Goal: Task Accomplishment & Management: Manage account settings

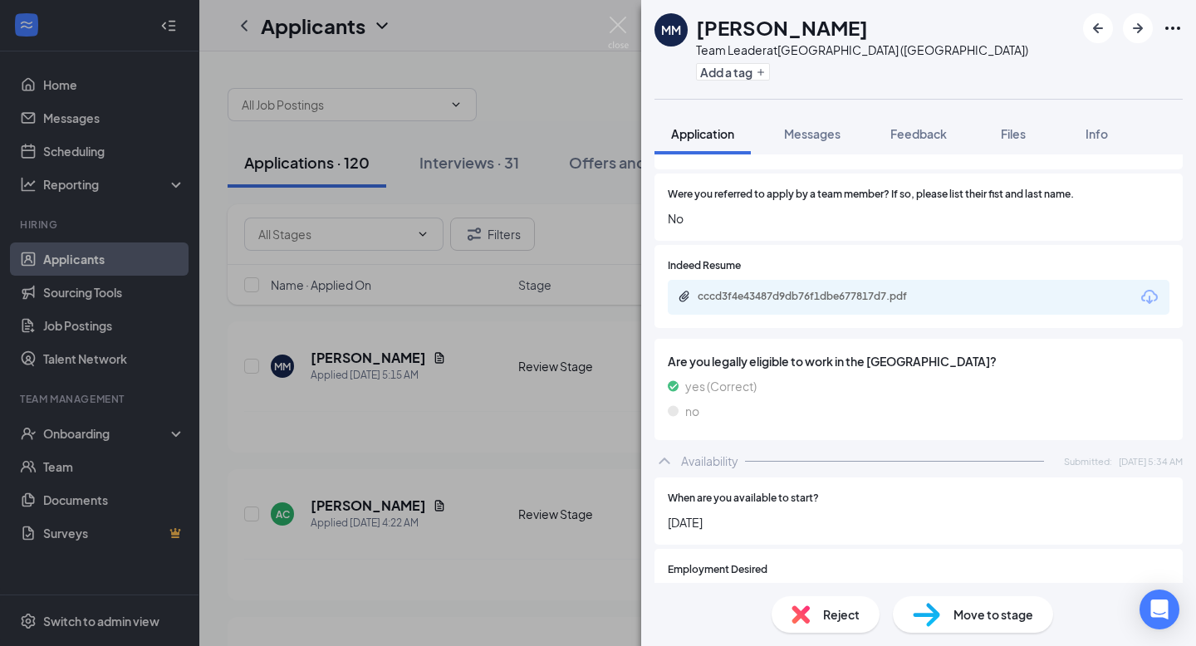
scroll to position [1067, 0]
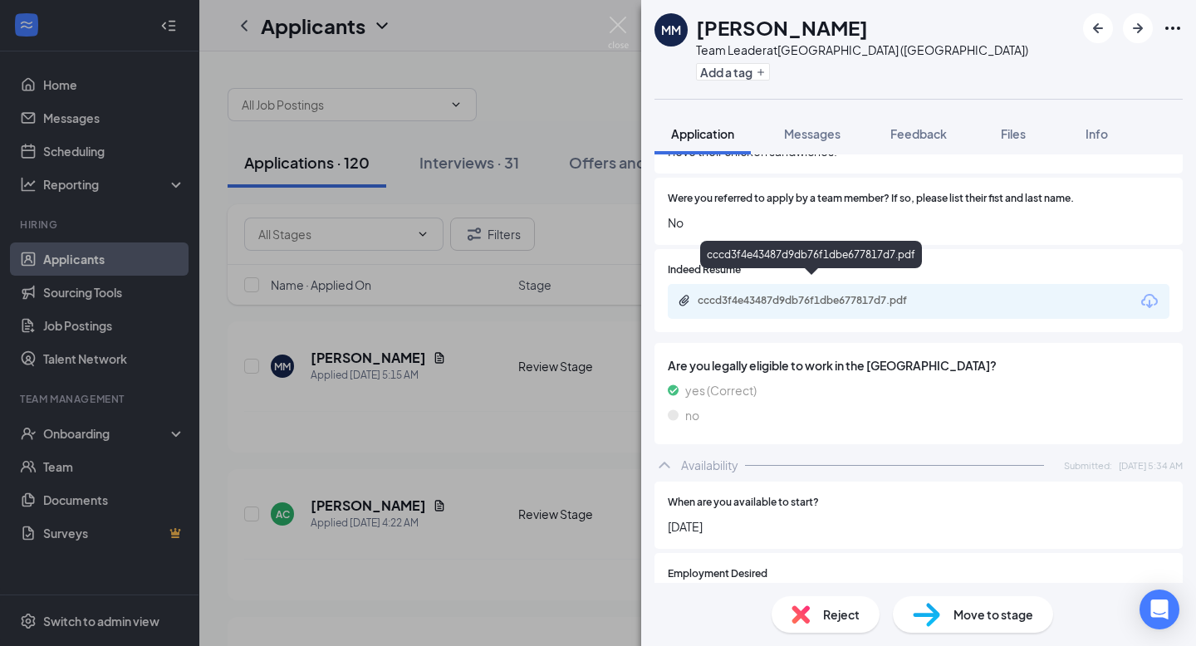
click at [796, 294] on div "cccd3f4e43487d9db76f1dbe677817d7.pdf" at bounding box center [814, 300] width 233 height 13
click at [447, 420] on div "MM [PERSON_NAME] Team Leader at [GEOGRAPHIC_DATA] ([GEOGRAPHIC_DATA]) Add a tag…" at bounding box center [598, 323] width 1196 height 646
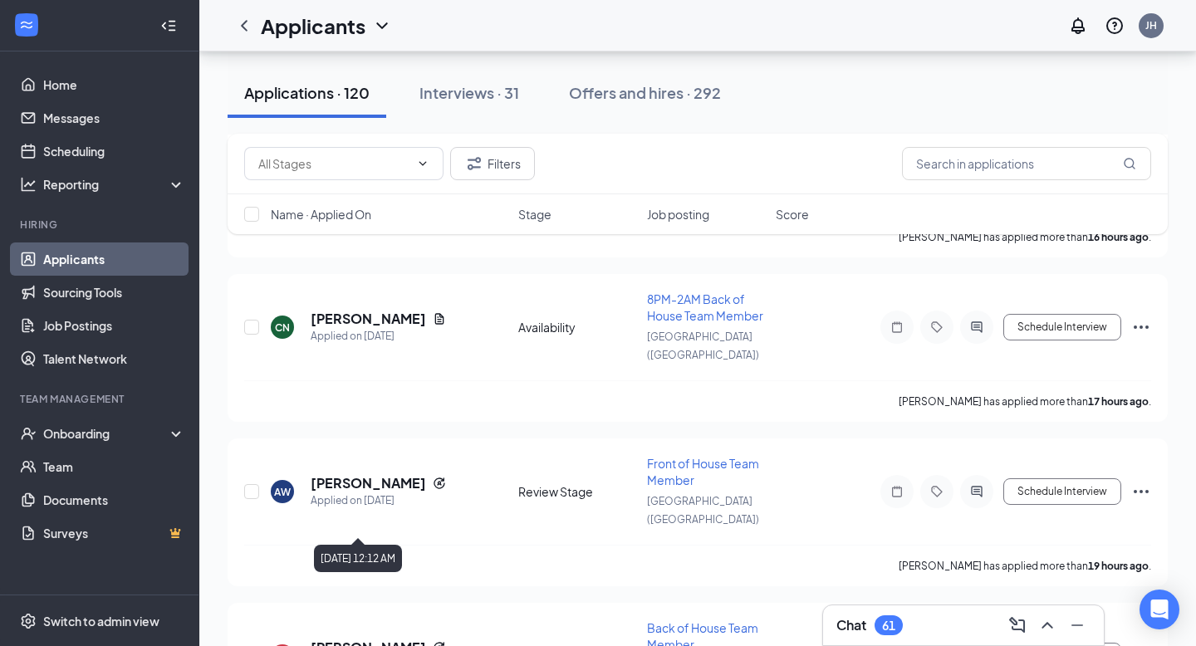
scroll to position [3123, 0]
click at [429, 164] on span at bounding box center [343, 163] width 199 height 33
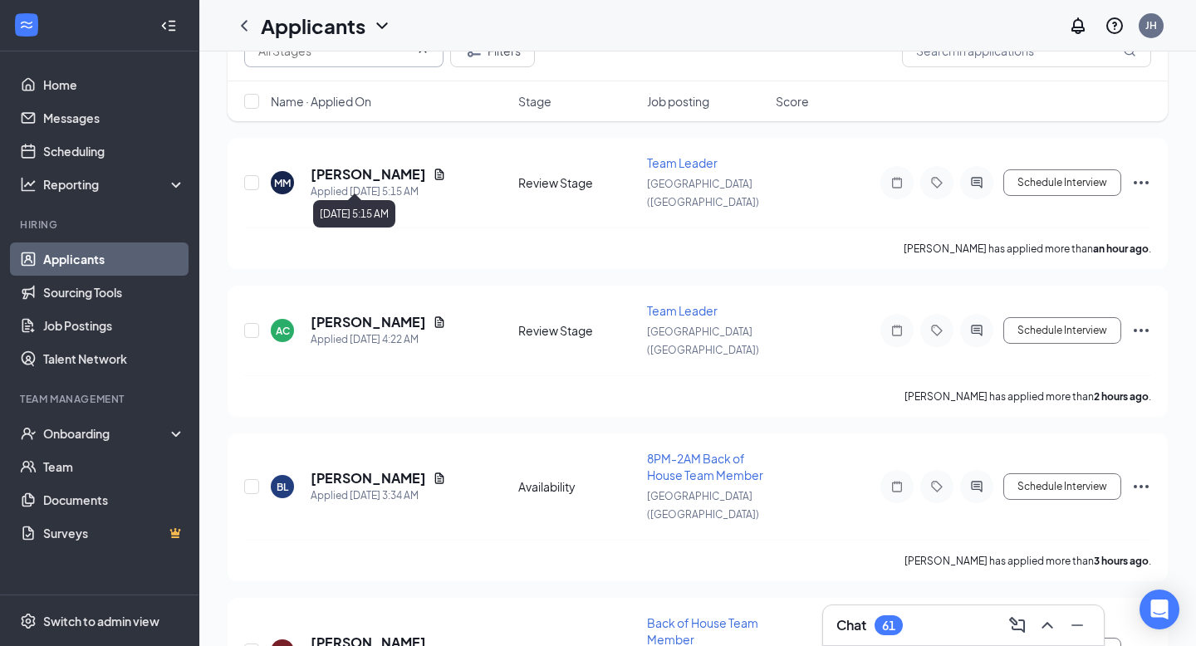
scroll to position [0, 0]
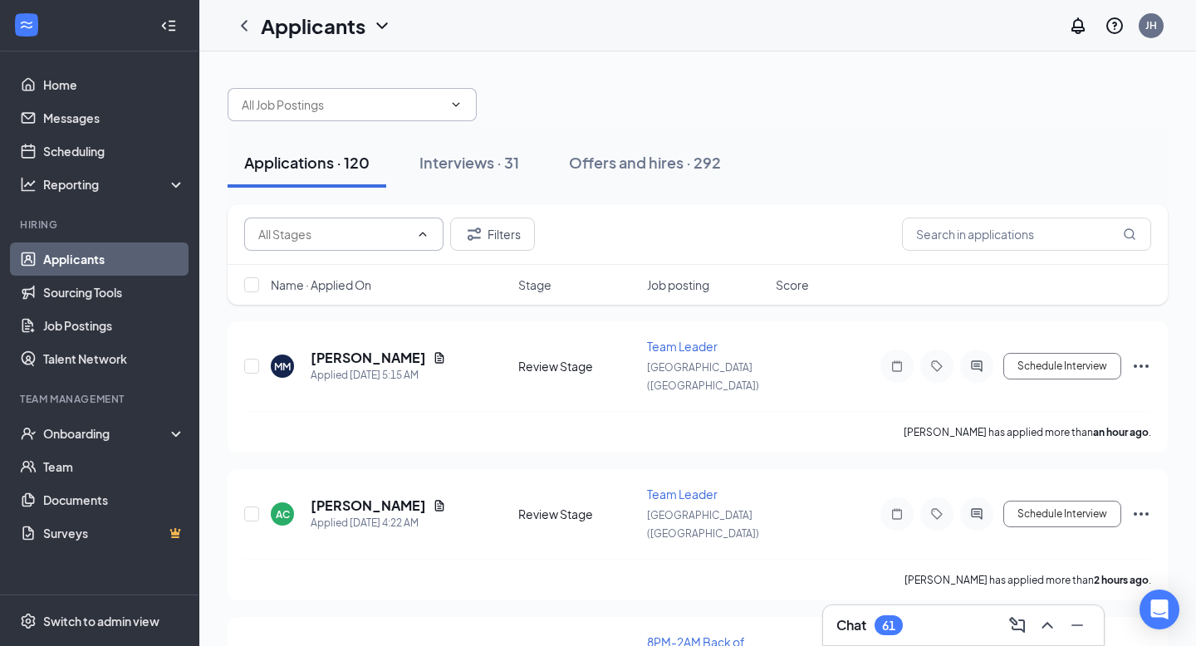
click at [459, 114] on span at bounding box center [352, 104] width 249 height 33
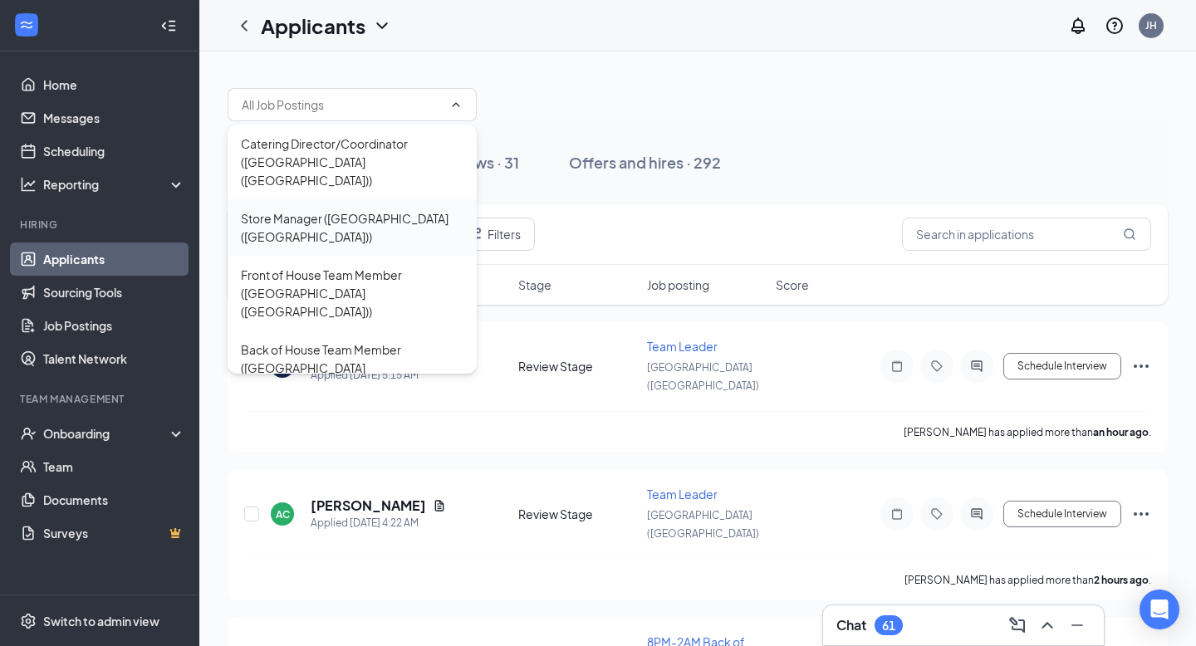
click at [410, 209] on div "Store Manager ([GEOGRAPHIC_DATA] ([GEOGRAPHIC_DATA]))" at bounding box center [352, 227] width 223 height 37
type input "Store Manager ([GEOGRAPHIC_DATA] ([GEOGRAPHIC_DATA]))"
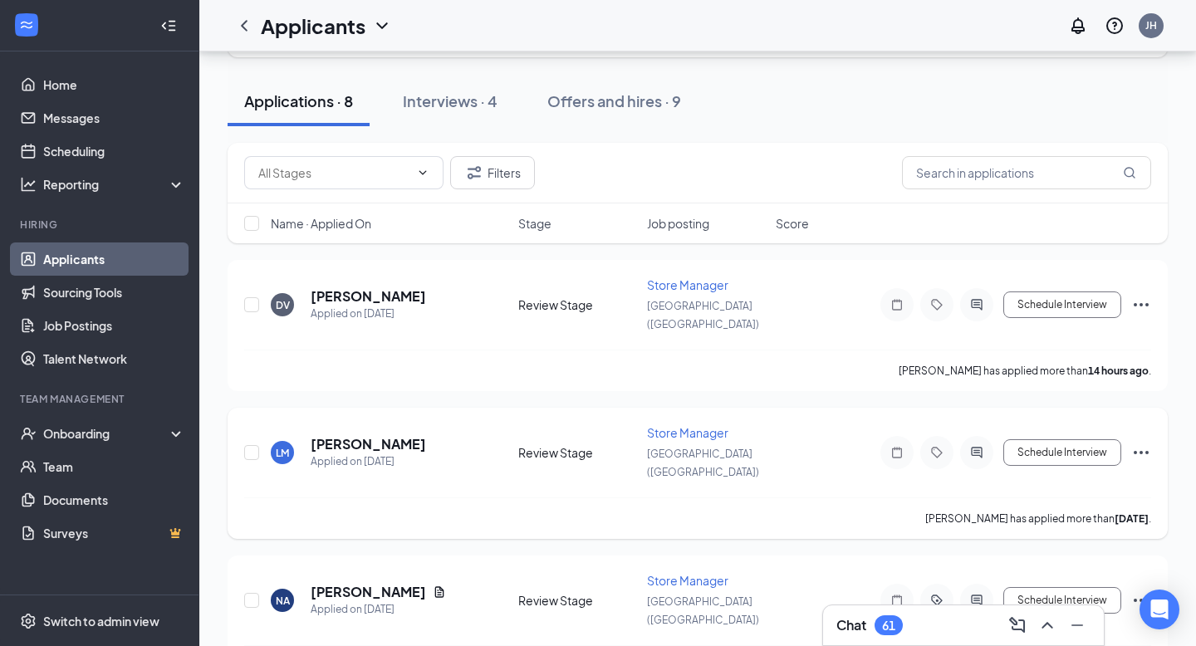
scroll to position [100, 0]
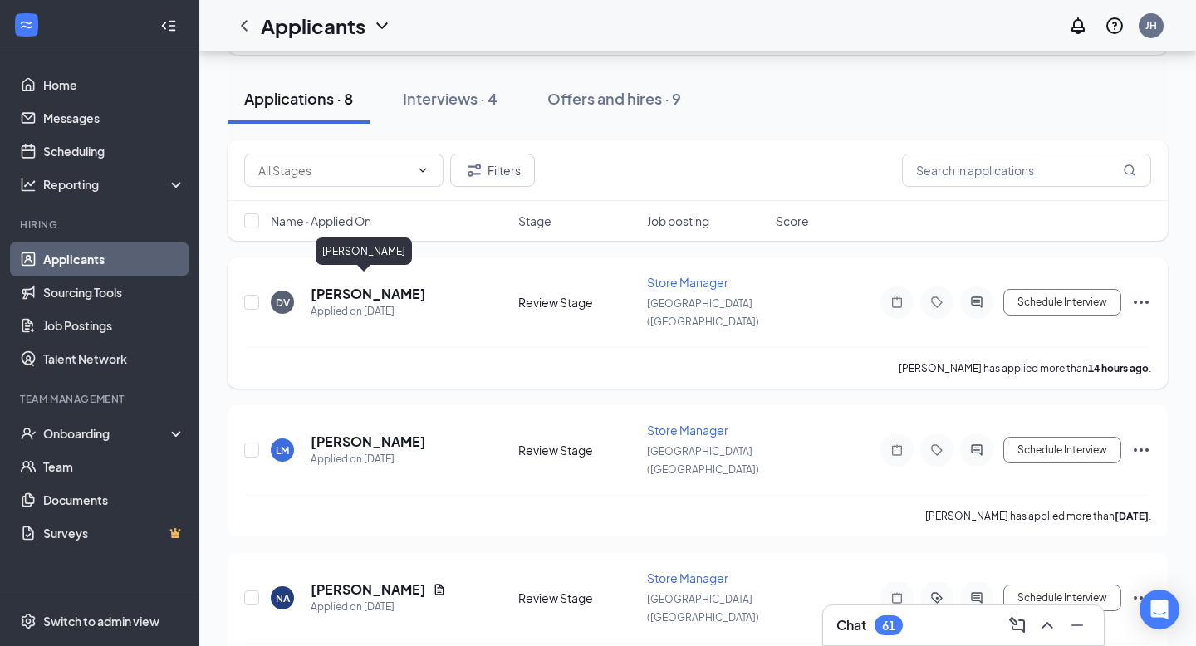
click at [362, 285] on h5 "[PERSON_NAME]" at bounding box center [368, 294] width 115 height 18
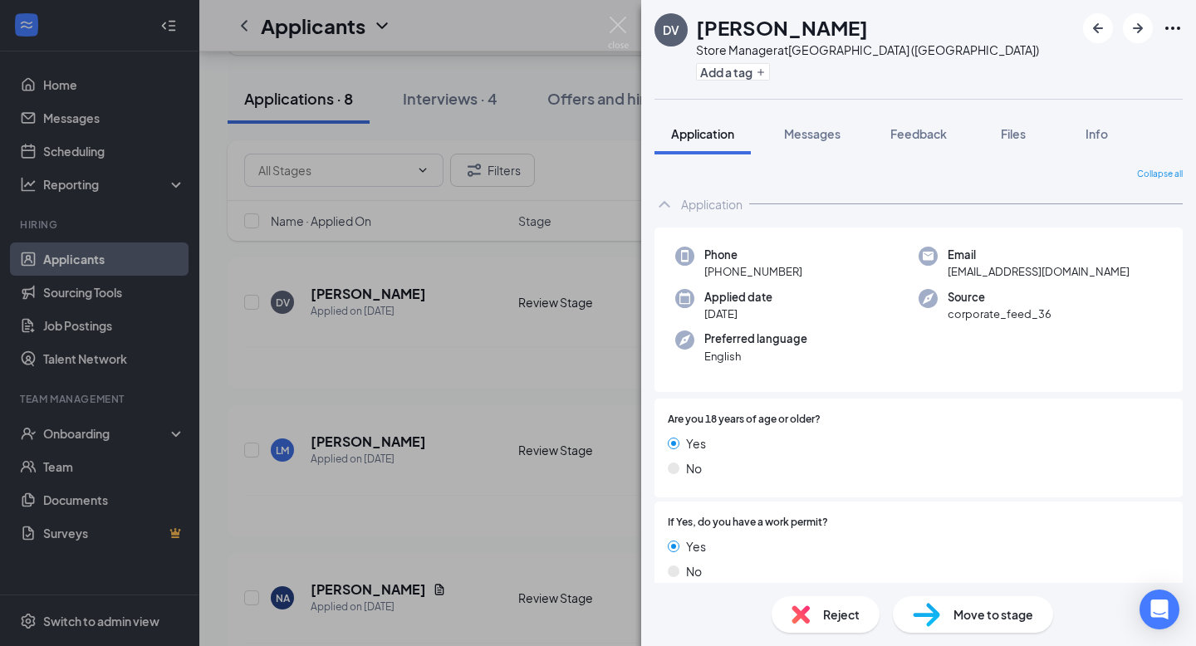
click at [975, 606] on span "Move to stage" at bounding box center [993, 614] width 80 height 18
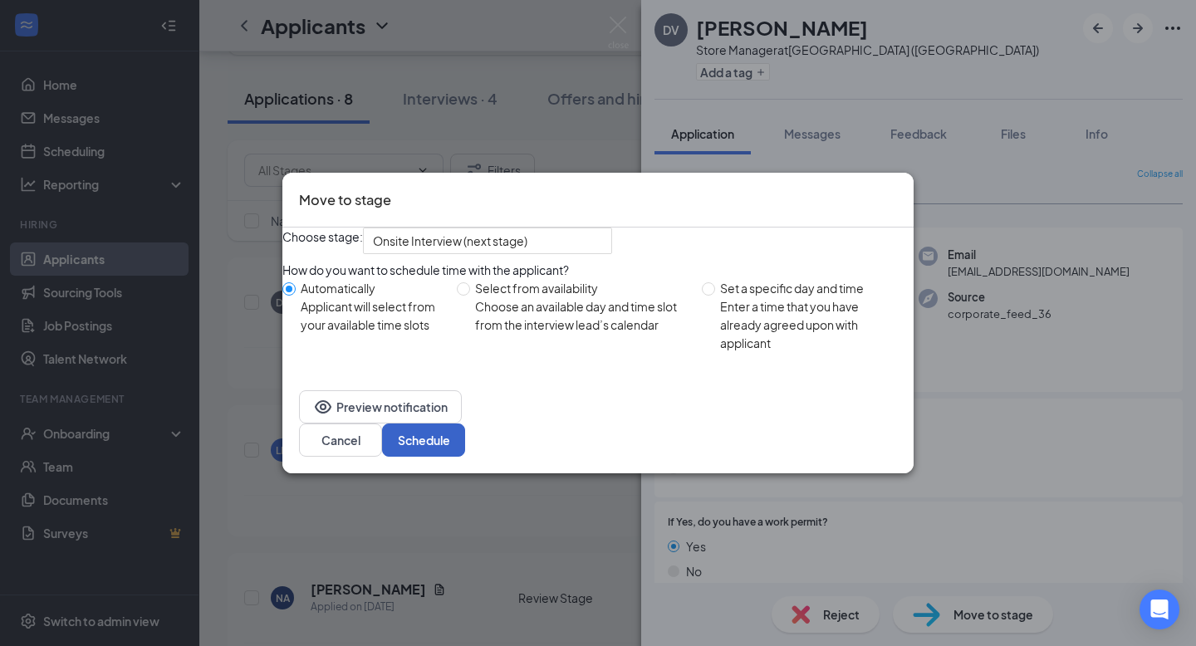
click at [465, 447] on button "Schedule" at bounding box center [423, 440] width 83 height 33
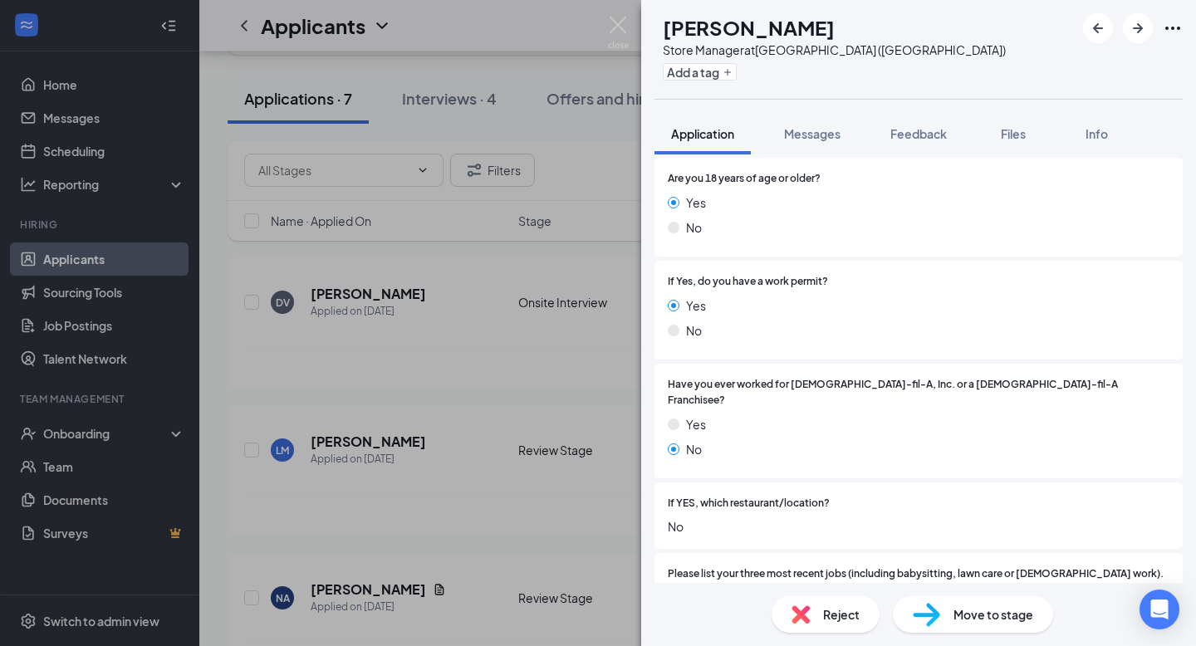
scroll to position [4, 0]
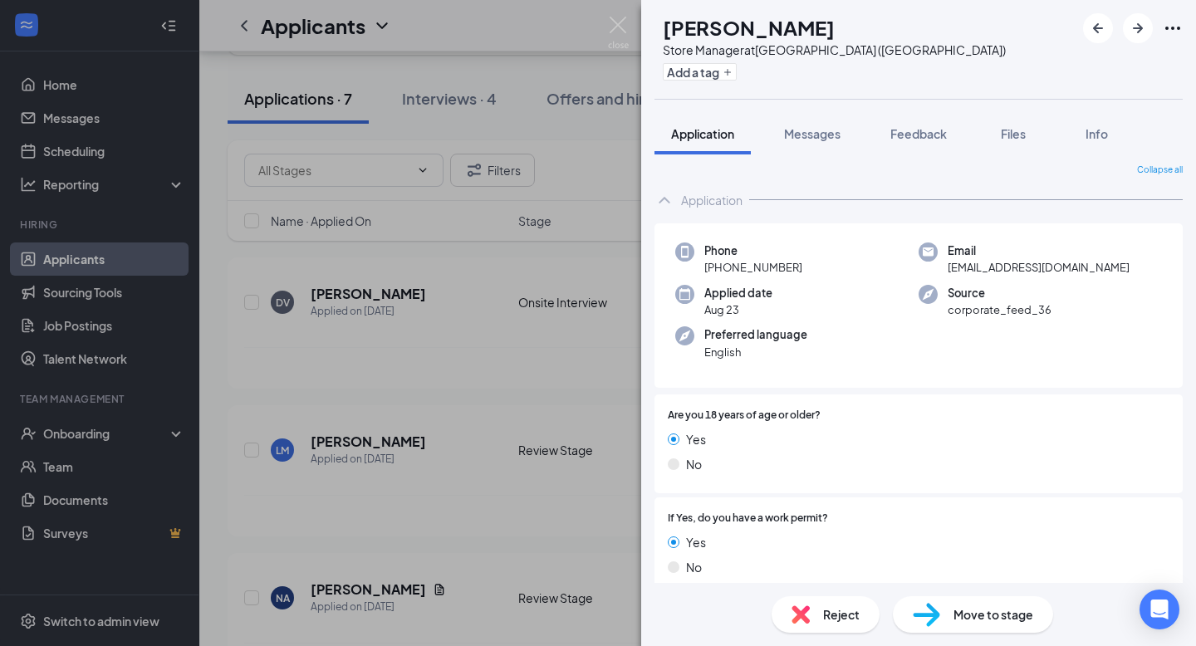
click at [451, 466] on div "[PERSON_NAME] Store Manager at [GEOGRAPHIC_DATA] ([GEOGRAPHIC_DATA]) Add a tag …" at bounding box center [598, 323] width 1196 height 646
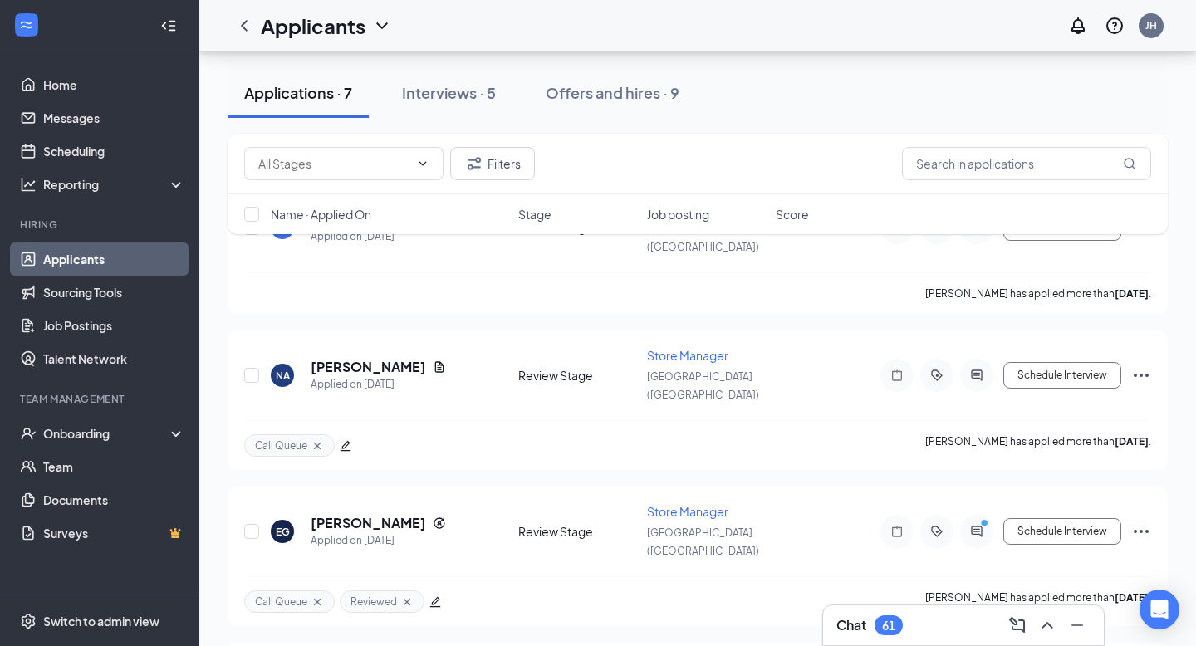
scroll to position [189, 0]
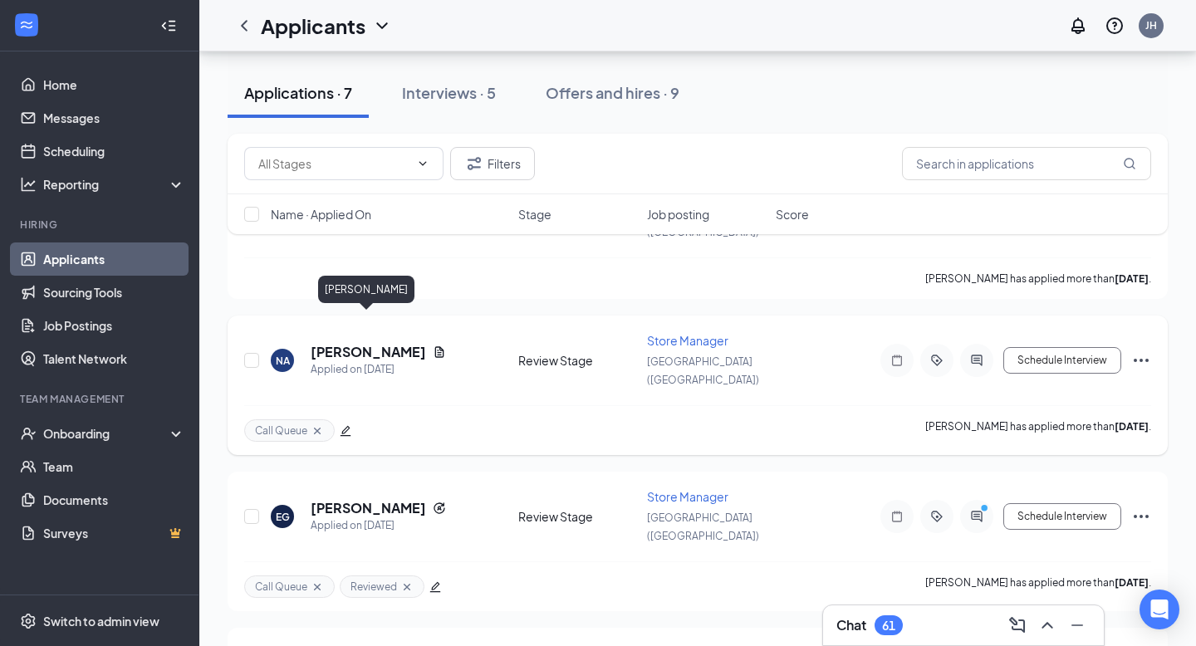
click at [369, 343] on h5 "[PERSON_NAME]" at bounding box center [368, 352] width 115 height 18
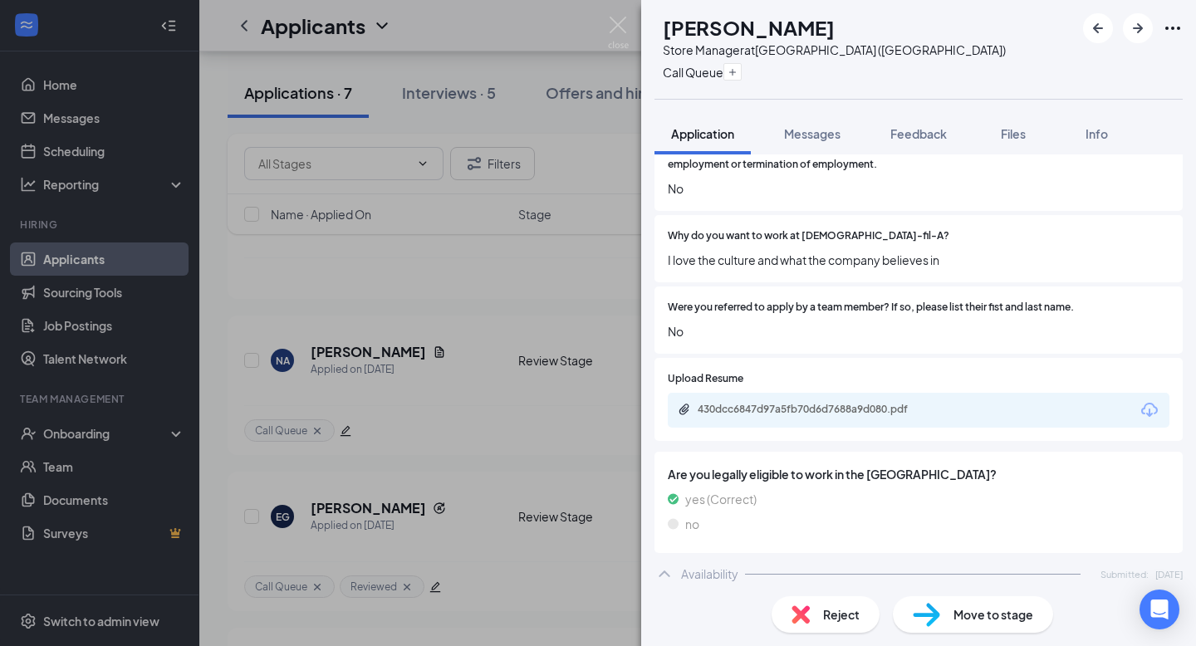
scroll to position [1012, 0]
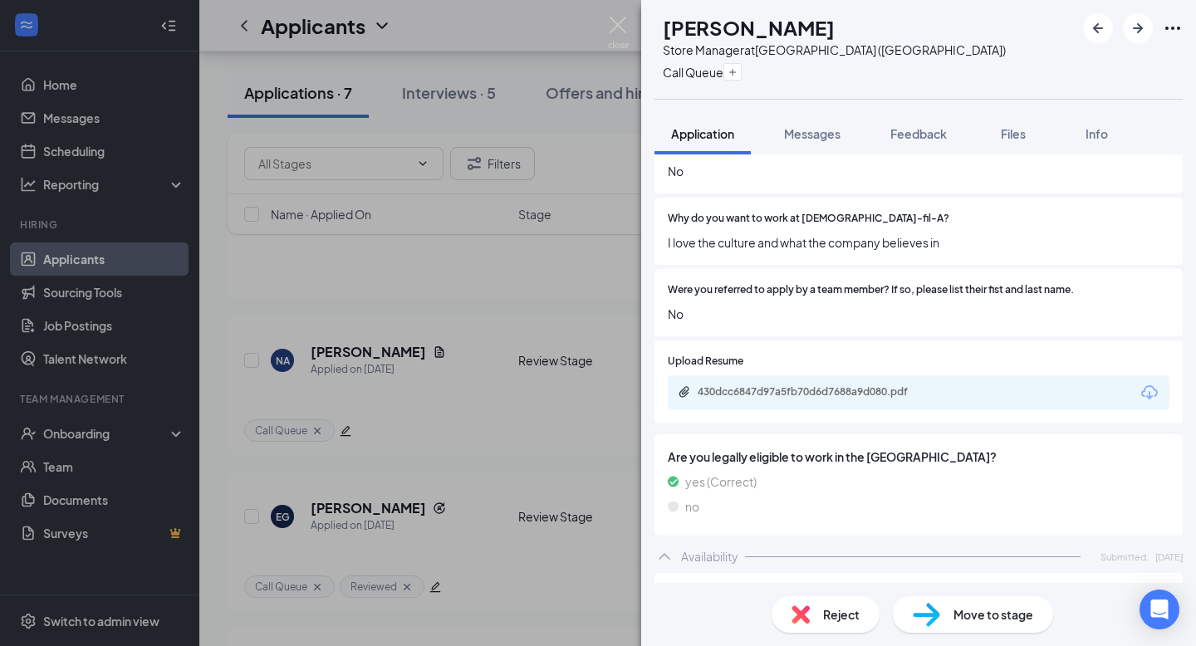
click at [526, 417] on div "NA [PERSON_NAME] Store Manager at [GEOGRAPHIC_DATA] ([GEOGRAPHIC_DATA]) Call Qu…" at bounding box center [598, 323] width 1196 height 646
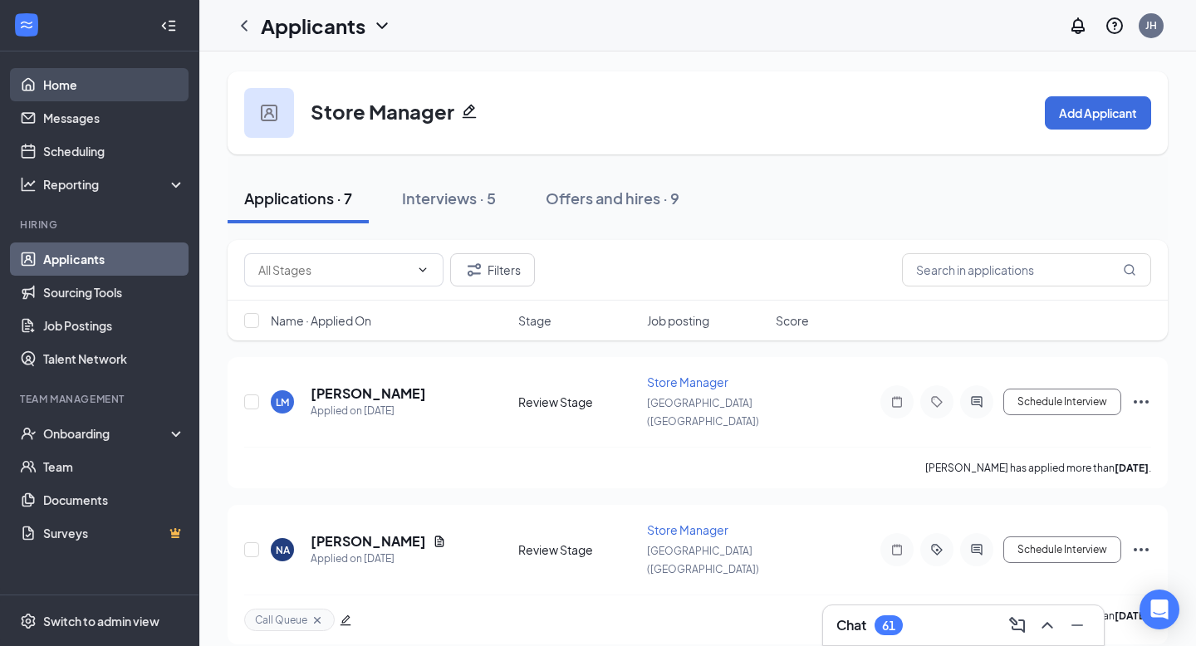
click at [105, 90] on link "Home" at bounding box center [114, 84] width 142 height 33
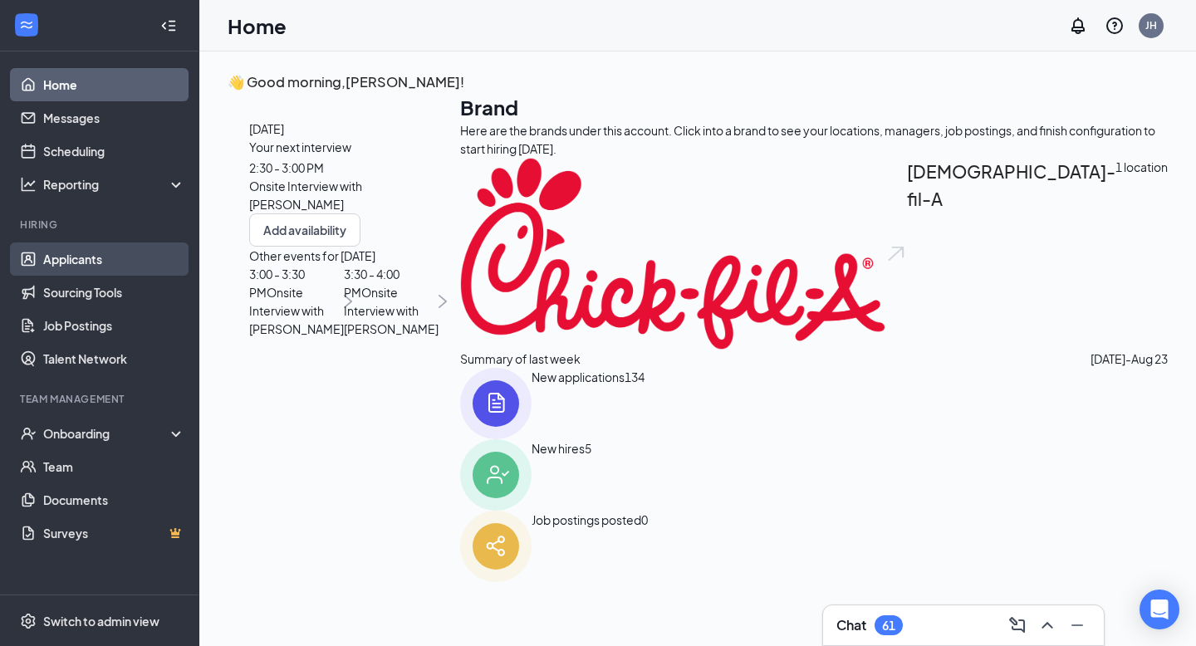
click at [80, 262] on link "Applicants" at bounding box center [114, 258] width 142 height 33
